Goal: Navigation & Orientation: Find specific page/section

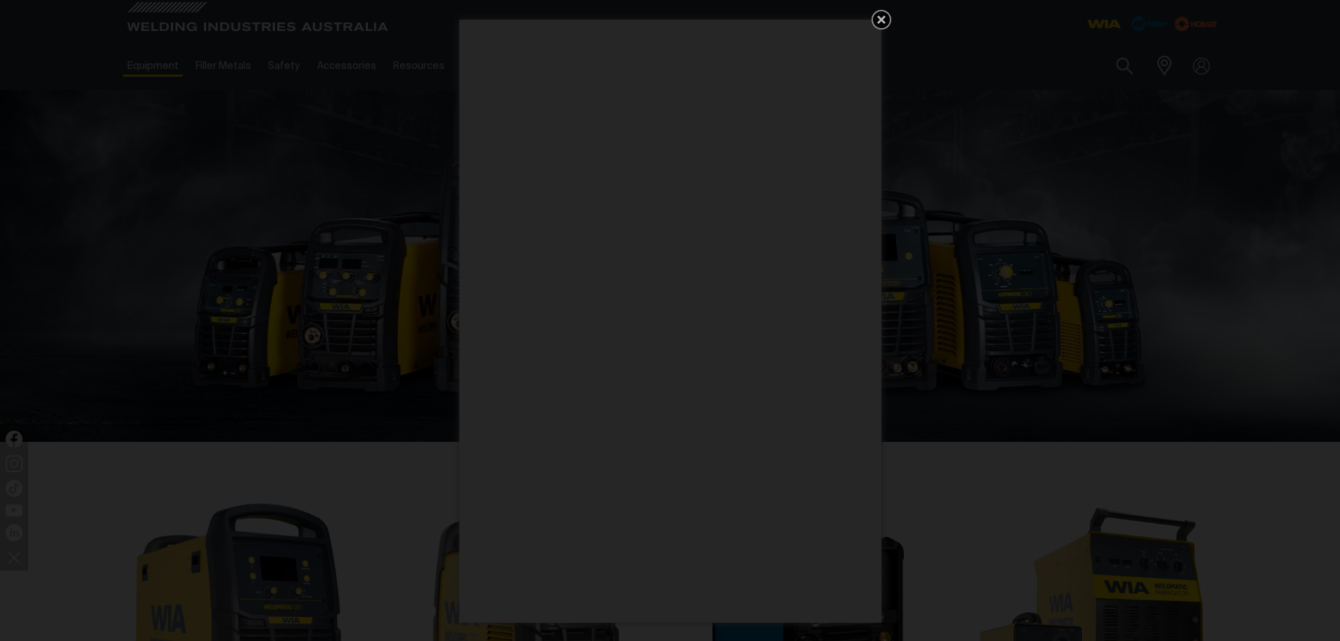
click at [883, 18] on icon "Get 5 WIA Welding Guides Free!" at bounding box center [881, 19] width 8 height 8
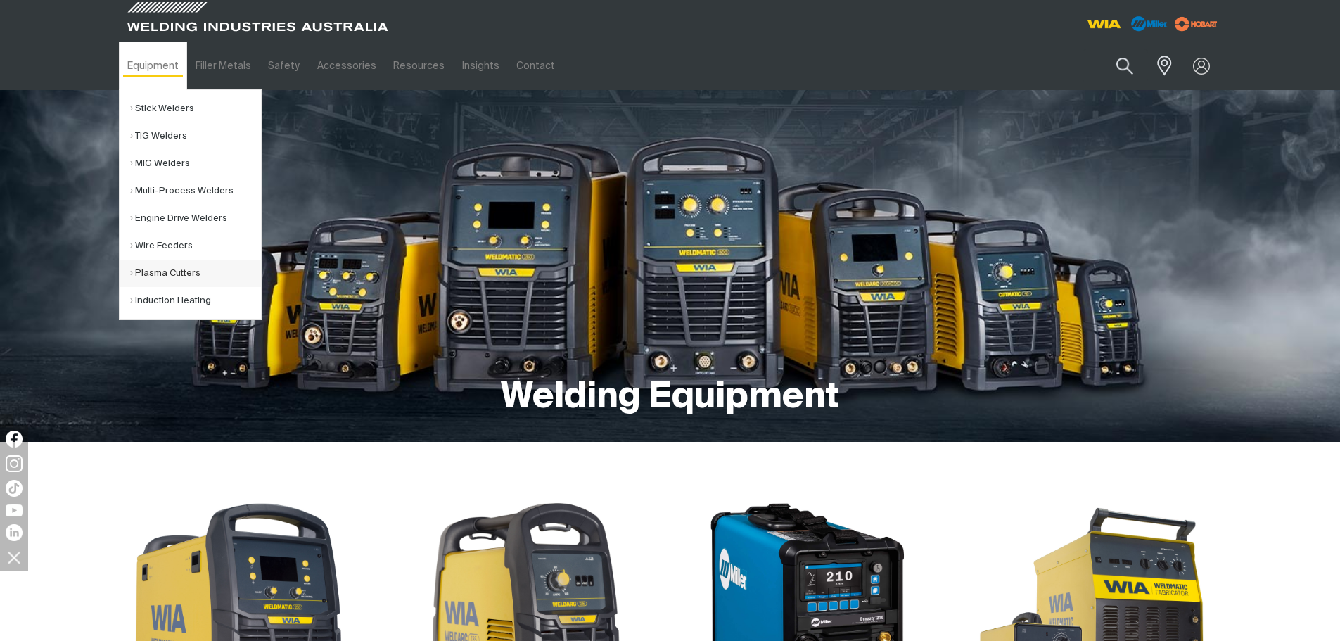
click at [195, 271] on link "Plasma Cutters" at bounding box center [195, 273] width 131 height 27
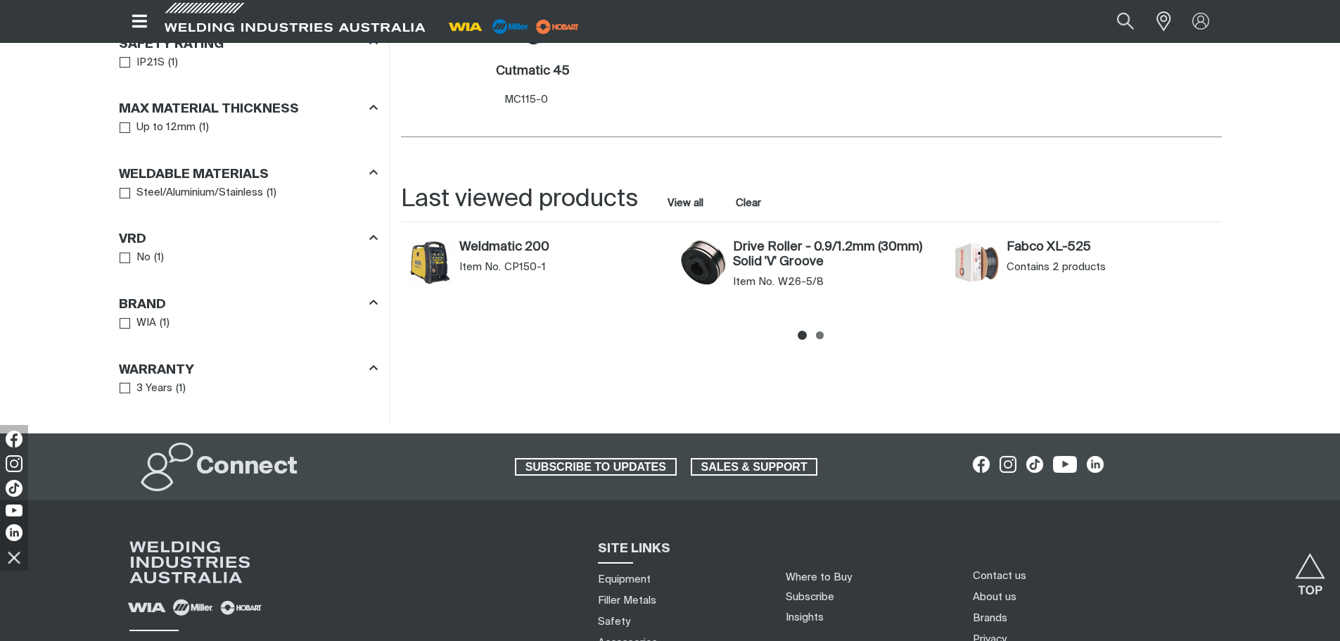
scroll to position [633, 0]
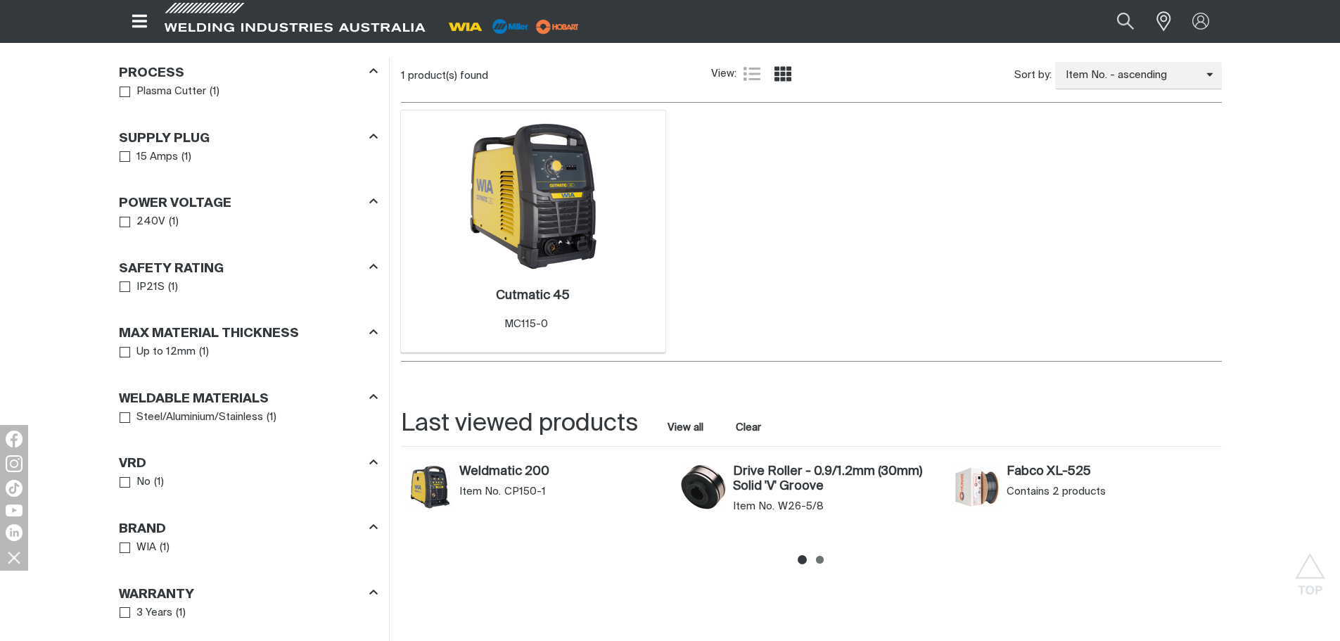
click at [564, 198] on img at bounding box center [533, 196] width 151 height 151
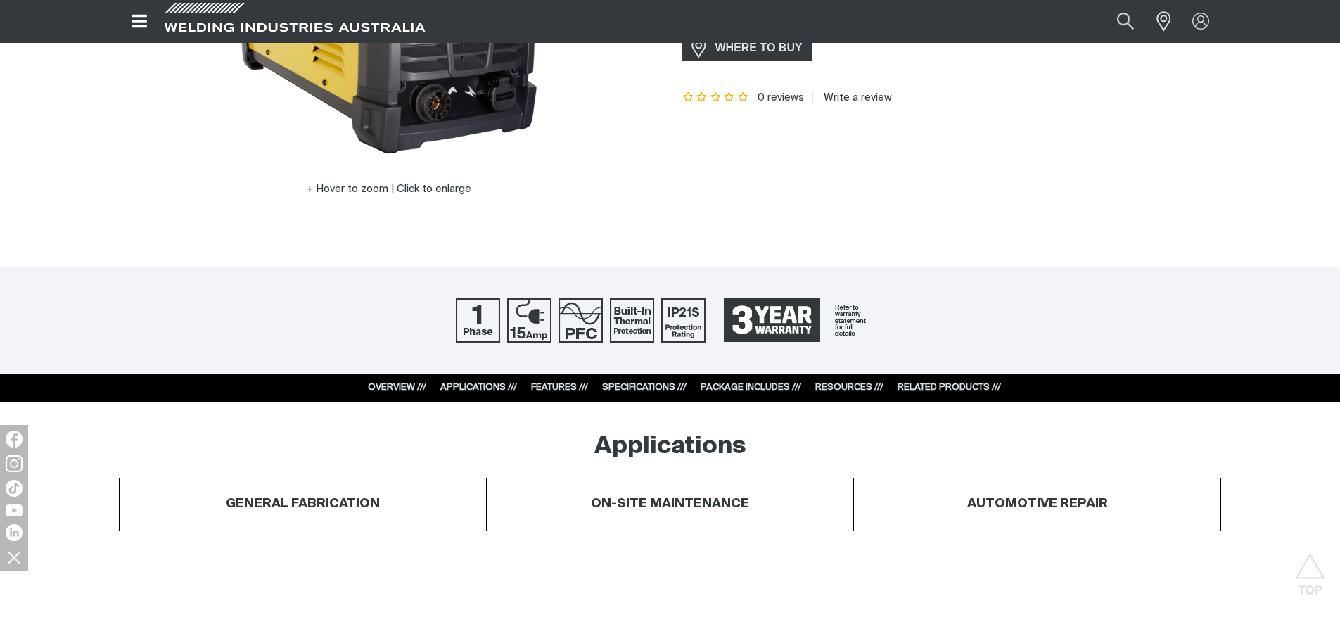
scroll to position [422, 0]
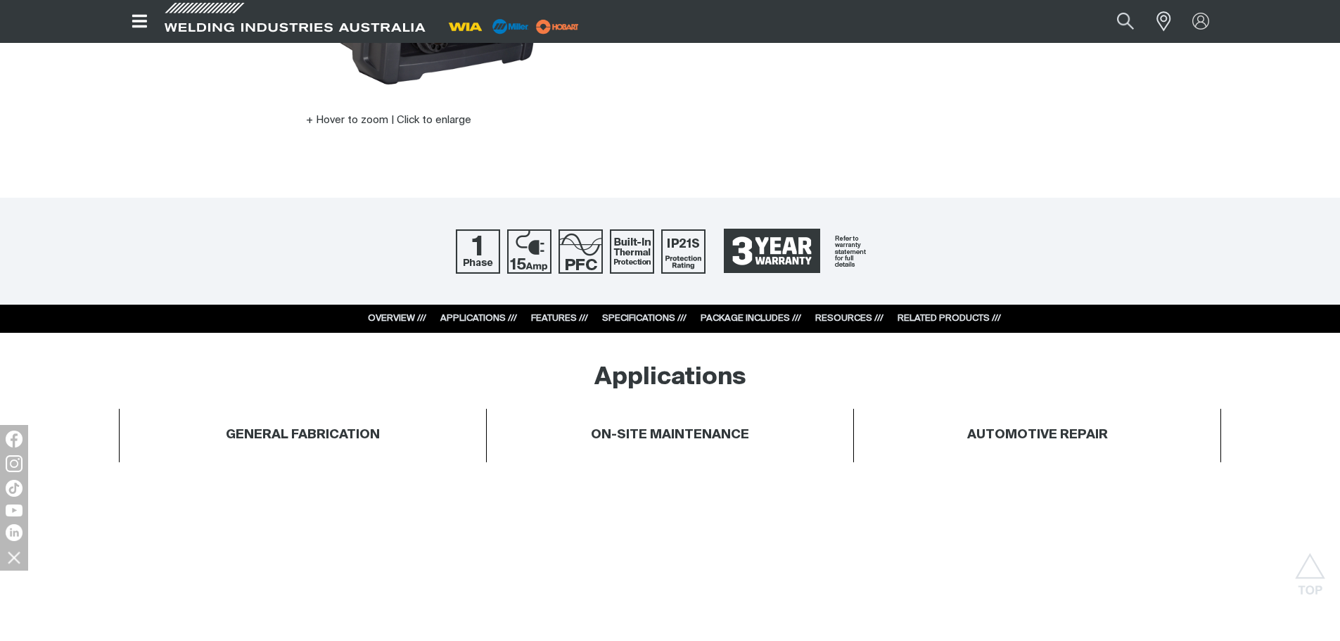
click at [765, 319] on link "PACKAGE INCLUDES ///" at bounding box center [751, 318] width 101 height 9
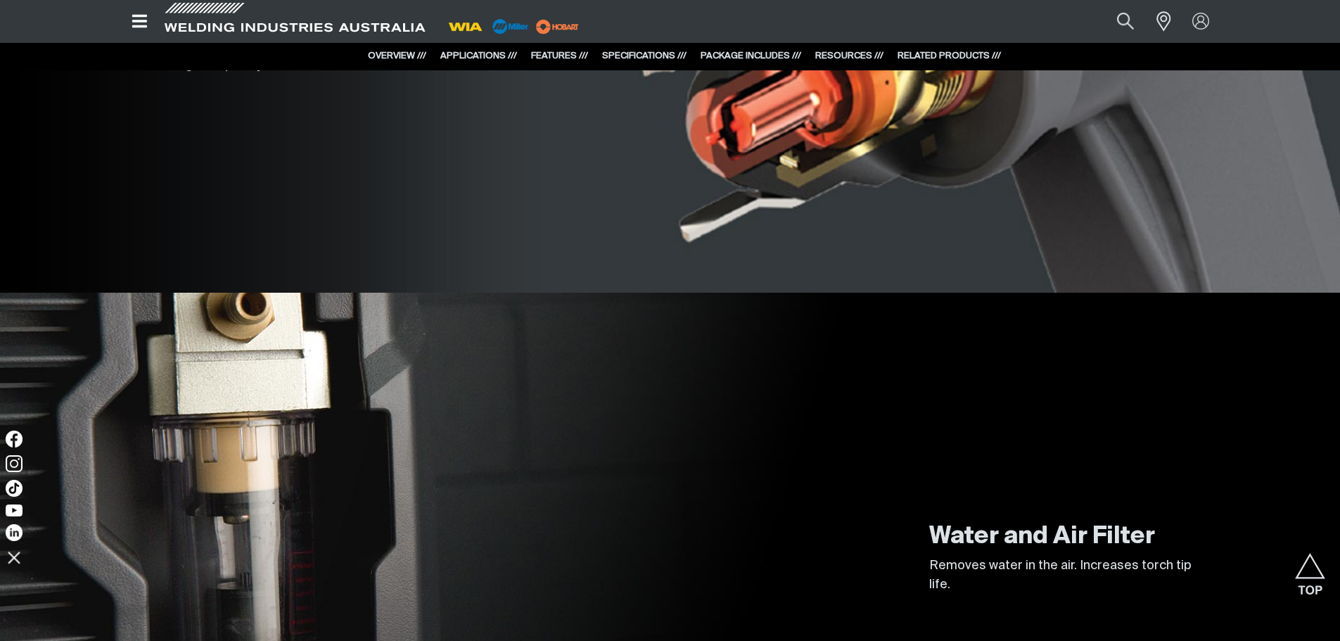
scroll to position [2997, 0]
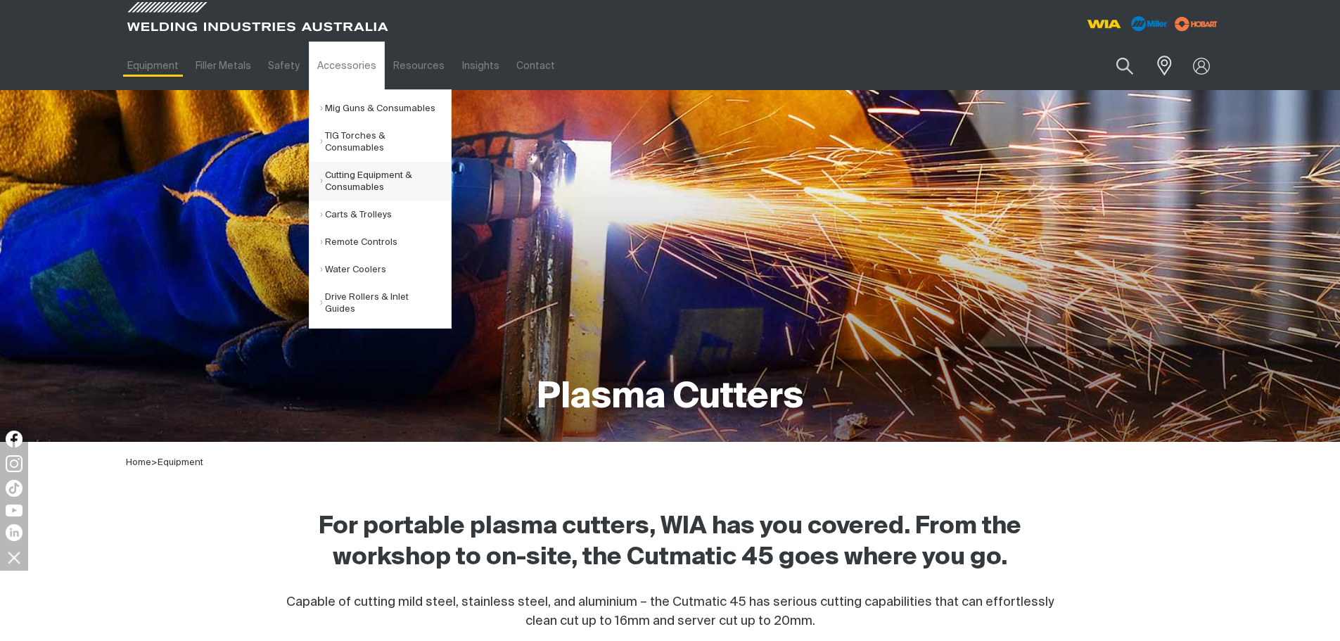
click at [378, 180] on link "Cutting Equipment & Consumables" at bounding box center [385, 181] width 131 height 39
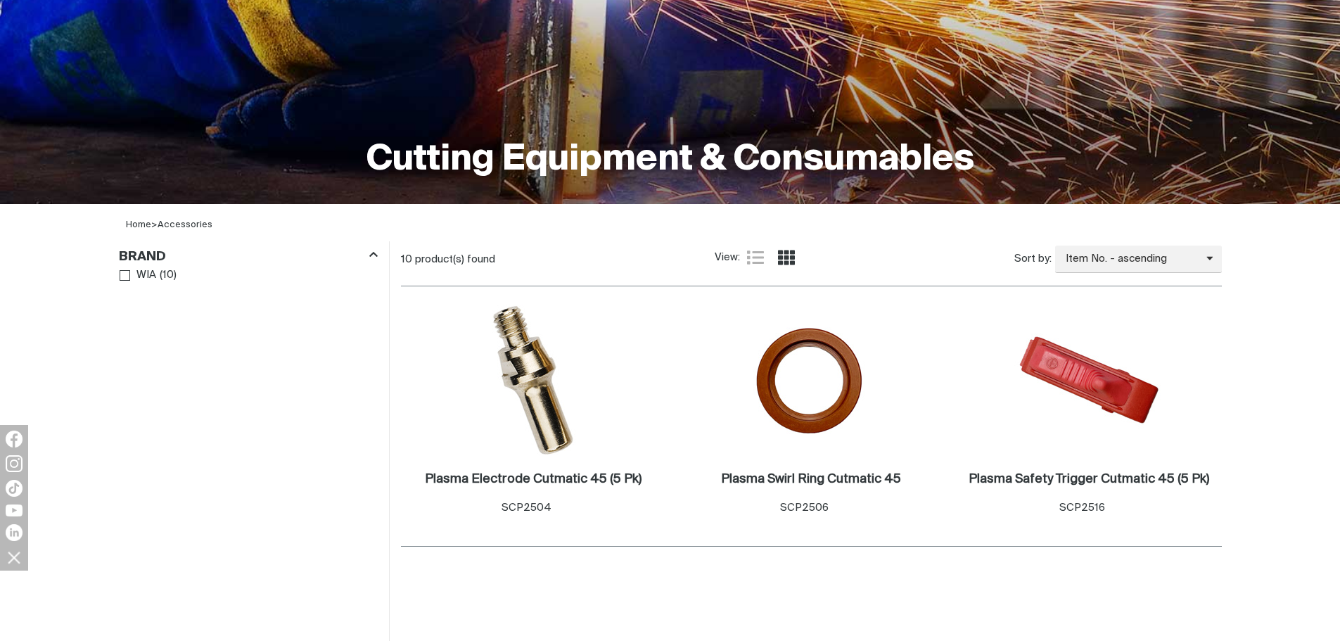
scroll to position [281, 0]
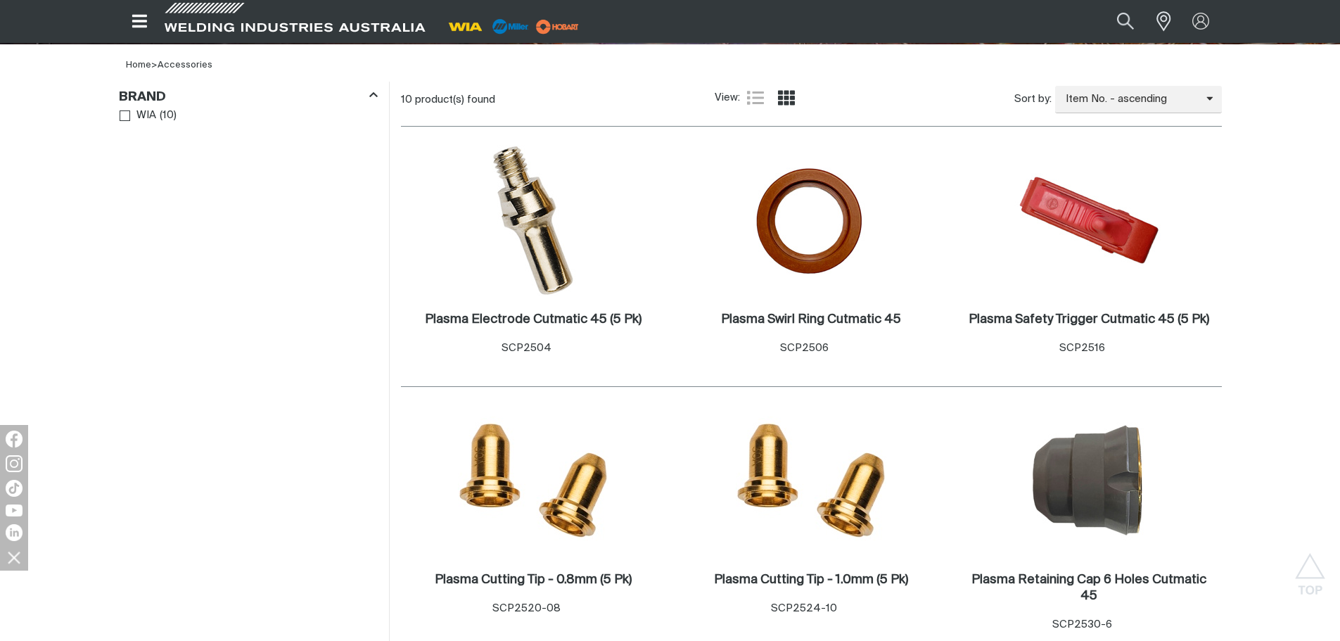
scroll to position [422, 0]
